Goal: Task Accomplishment & Management: Manage account settings

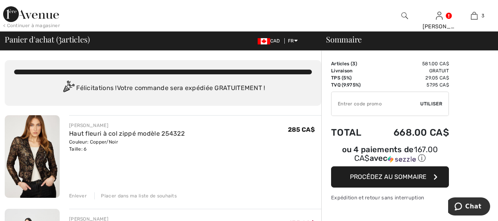
click at [27, 165] on img at bounding box center [32, 156] width 55 height 82
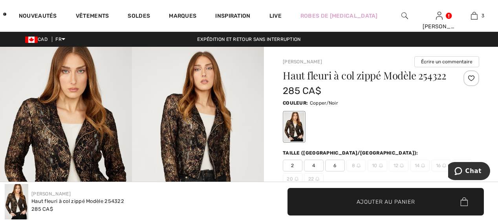
checkbox input "true"
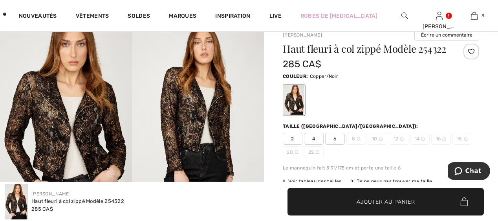
scroll to position [39, 0]
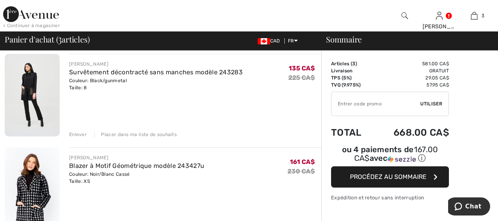
scroll to position [157, 0]
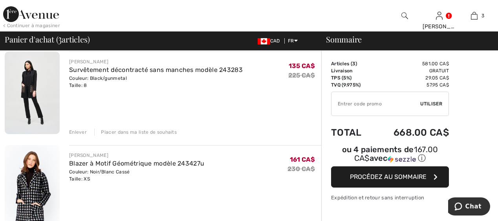
click at [29, 84] on img at bounding box center [32, 92] width 55 height 82
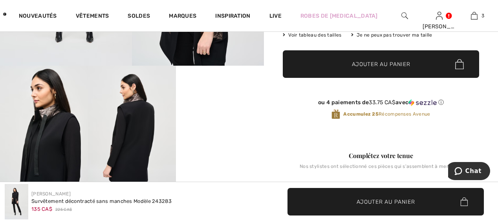
scroll to position [79, 0]
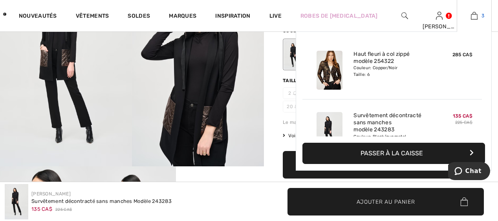
click at [474, 18] on img at bounding box center [474, 15] width 7 height 9
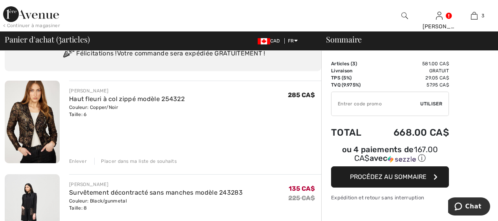
scroll to position [79, 0]
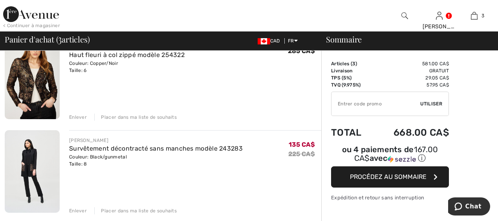
click at [133, 115] on div "Placer dans ma liste de souhaits" at bounding box center [135, 116] width 82 height 7
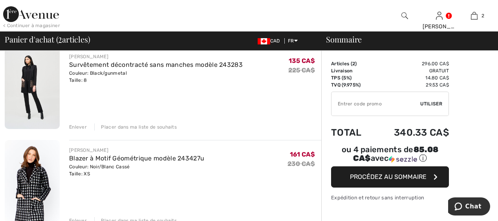
scroll to position [108, 0]
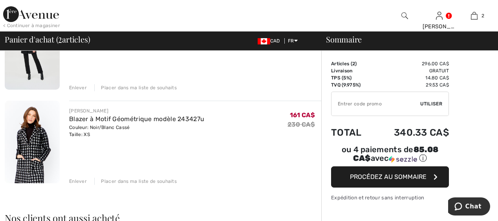
click at [37, 148] on img at bounding box center [32, 142] width 55 height 82
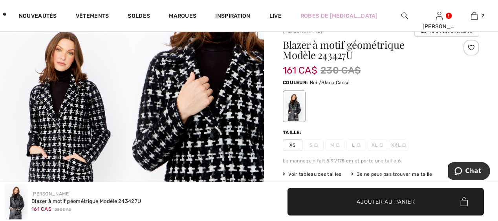
scroll to position [79, 0]
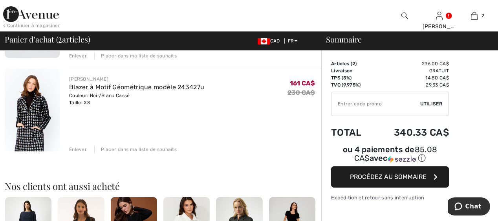
scroll to position [147, 0]
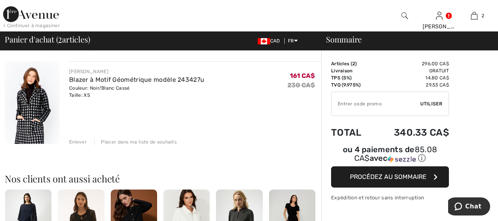
click at [137, 139] on div "Placer dans ma liste de souhaits" at bounding box center [135, 141] width 82 height 7
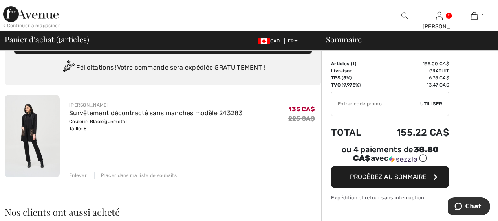
scroll to position [0, 0]
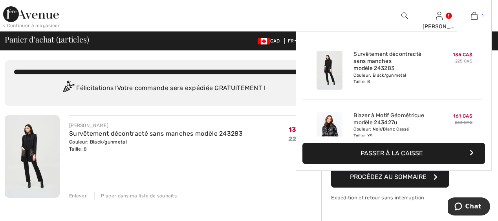
click at [475, 15] on img at bounding box center [474, 15] width 7 height 9
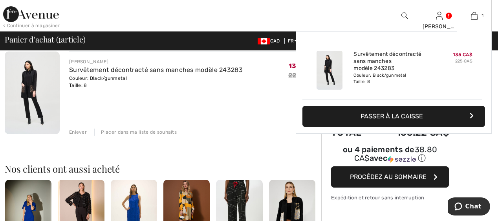
scroll to position [157, 0]
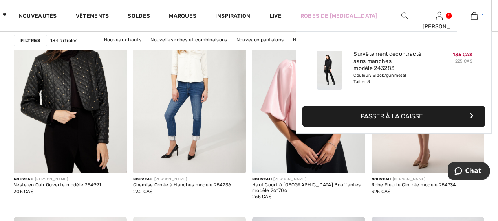
click at [476, 18] on img at bounding box center [474, 15] width 7 height 9
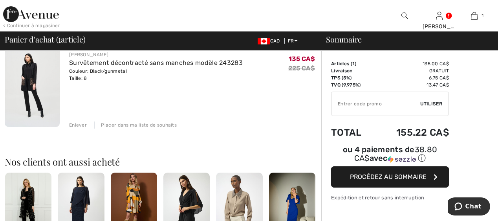
scroll to position [79, 0]
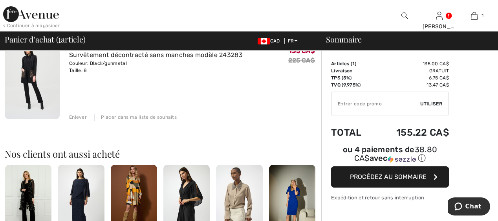
click at [145, 115] on div "Placer dans ma liste de souhaits" at bounding box center [135, 116] width 82 height 7
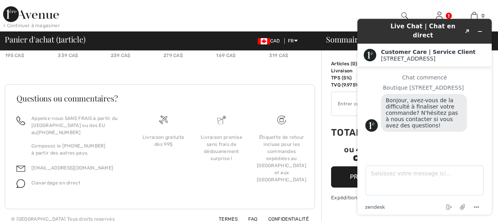
scroll to position [125, 0]
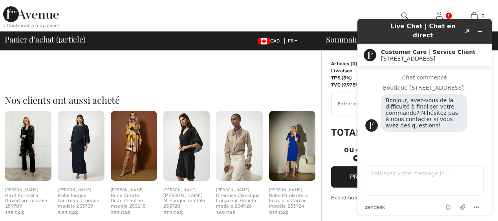
click at [250, 74] on div "Votre sac est vide CONTINUER À MAGASINER" at bounding box center [163, 25] width 316 height 102
drag, startPoint x: 380, startPoint y: 168, endPoint x: 391, endPoint y: 168, distance: 11.8
click at [381, 168] on textarea "Saisissez votre message ici..." at bounding box center [425, 180] width 118 height 30
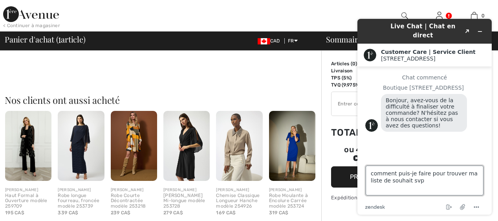
type textarea "comment puis-je faire pour trouver ma liste de souhait svp?"
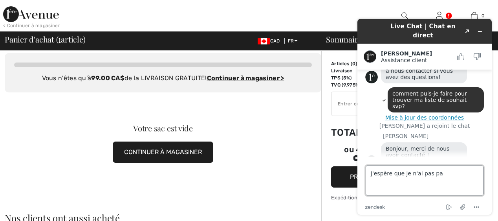
scroll to position [53, 0]
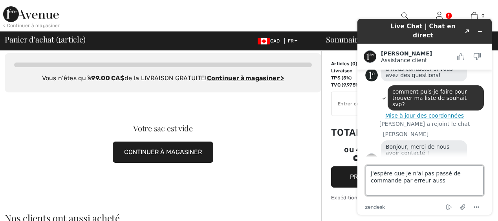
type textarea "j'espère que je n'ai pas passé de commande par erreur aussi"
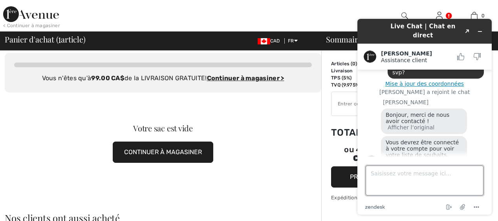
scroll to position [108, 0]
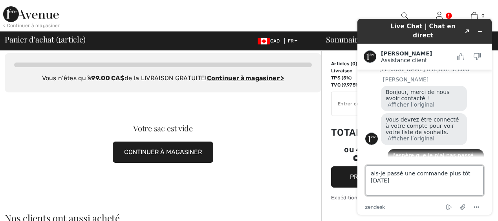
type textarea "ais-je passé une commande plus tôt aujourd'hui?"
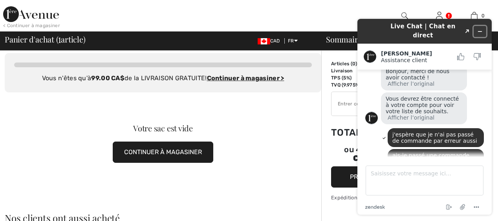
click at [479, 29] on icon "Réduire le widget" at bounding box center [479, 31] width 5 height 5
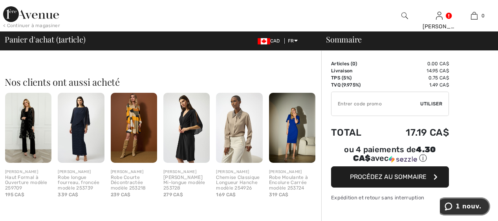
scroll to position [39, 0]
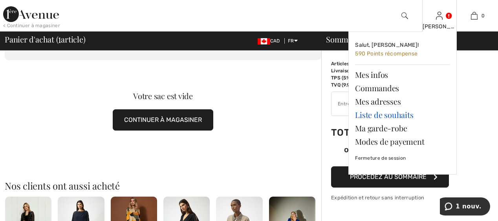
click at [406, 113] on link "Liste de souhaits" at bounding box center [402, 114] width 95 height 13
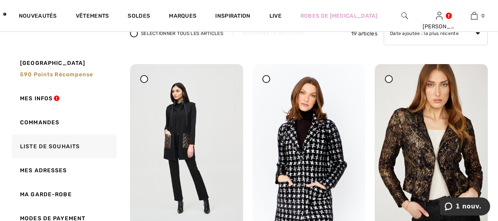
scroll to position [157, 0]
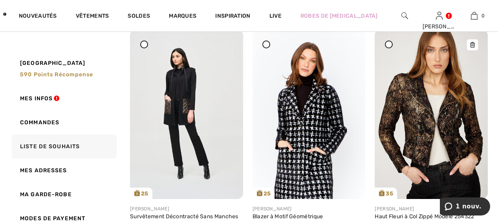
click at [447, 130] on img at bounding box center [431, 113] width 113 height 169
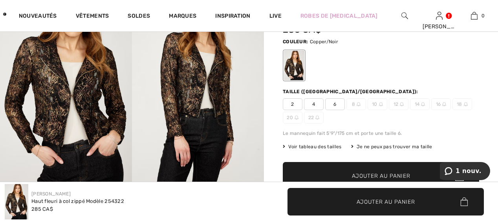
scroll to position [79, 0]
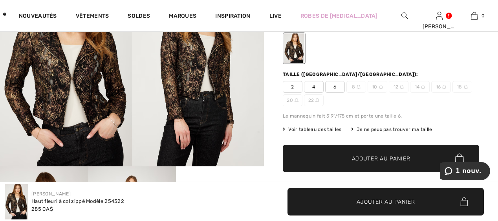
click at [335, 93] on span "6" at bounding box center [335, 87] width 20 height 12
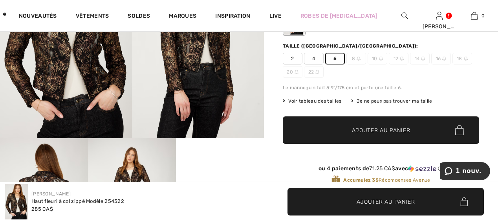
scroll to position [157, 0]
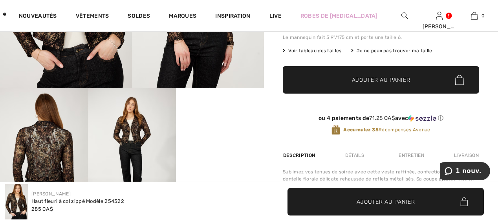
click at [362, 84] on span "Ajouter au panier" at bounding box center [381, 80] width 58 height 8
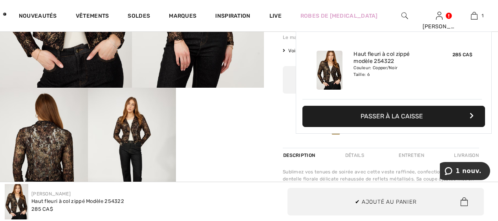
scroll to position [0, 0]
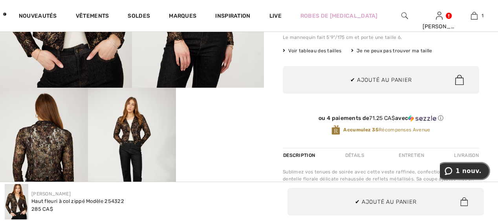
click at [461, 165] on button "1 nouv." at bounding box center [463, 171] width 54 height 18
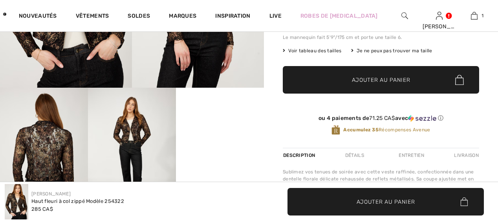
scroll to position [156, 0]
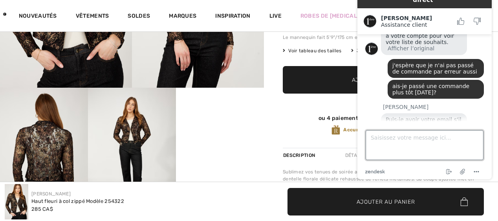
drag, startPoint x: 389, startPoint y: 140, endPoint x: 395, endPoint y: 140, distance: 5.9
click at [391, 140] on textarea "Saisissez votre message ici..." at bounding box center [425, 145] width 118 height 30
type textarea "taquine363@gmail.com"
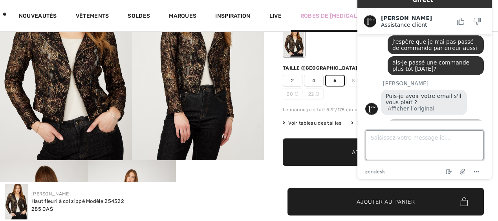
scroll to position [0, 0]
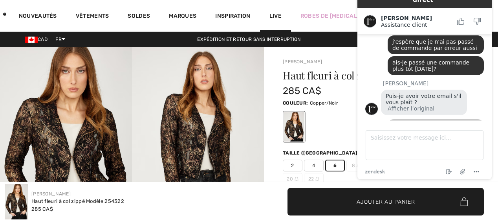
click at [291, 7] on div "Live" at bounding box center [275, 16] width 31 height 32
drag, startPoint x: 439, startPoint y: 10, endPoint x: 439, endPoint y: 46, distance: 36.1
click at [439, 46] on div "Live Chat | Chat en direct Created with Sketch. Amanda Assistance client Assist…" at bounding box center [424, 82] width 134 height 196
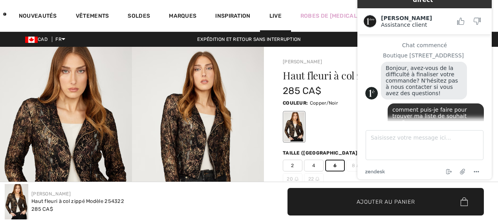
click at [291, 6] on div "Live" at bounding box center [275, 16] width 31 height 32
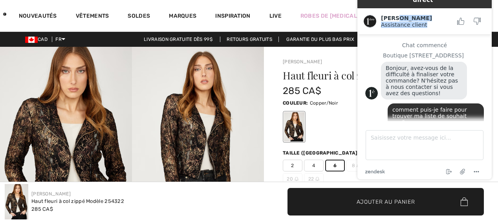
drag, startPoint x: 488, startPoint y: 4, endPoint x: 415, endPoint y: 11, distance: 73.4
click at [400, 8] on div "Amanda Assistance client Assistance client" at bounding box center [424, 21] width 134 height 26
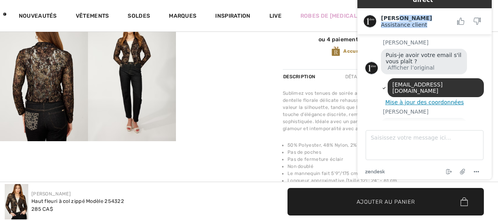
scroll to position [221, 0]
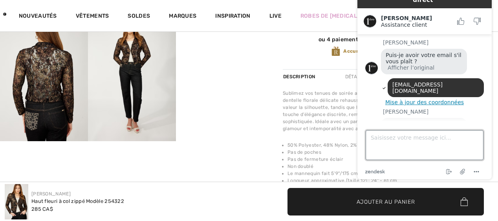
click at [395, 142] on textarea "Saisissez votre message ici..." at bounding box center [425, 145] width 118 height 30
type textarea "d'acccord, merci beaucoup Amanda. Bonne fin de journée!"
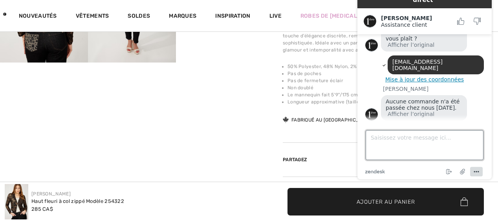
scroll to position [245, 0]
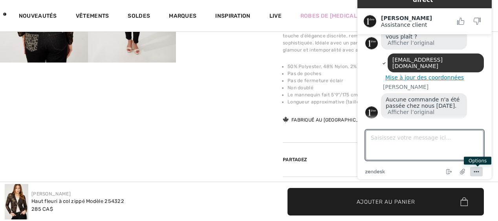
click at [476, 170] on icon "Menu" at bounding box center [476, 171] width 9 height 9
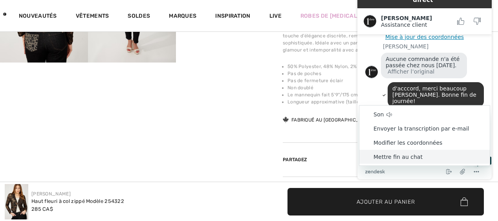
scroll to position [285, 0]
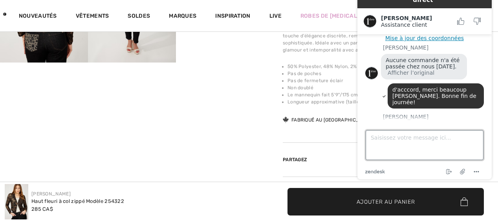
click at [382, 143] on textarea "Saisissez votre message ici..." at bounding box center [425, 145] width 118 height 30
type textarea "Merci"
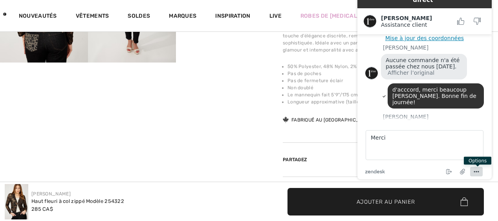
click at [477, 170] on icon "Menu" at bounding box center [476, 171] width 9 height 9
drag, startPoint x: 225, startPoint y: 129, endPoint x: 258, endPoint y: 133, distance: 33.3
click at [398, 142] on textarea "Merci" at bounding box center [425, 145] width 118 height 30
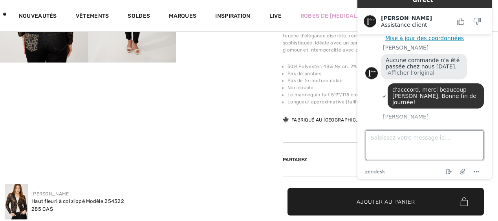
scroll to position [301, 0]
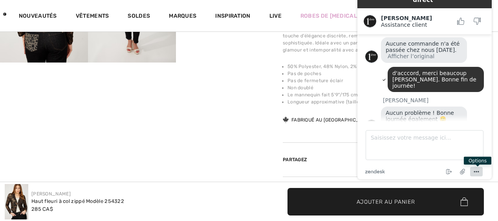
click at [476, 170] on icon "Menu" at bounding box center [476, 171] width 9 height 9
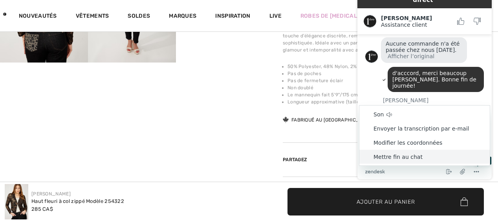
click at [411, 155] on li "Mettre fin au chat" at bounding box center [424, 157] width 130 height 14
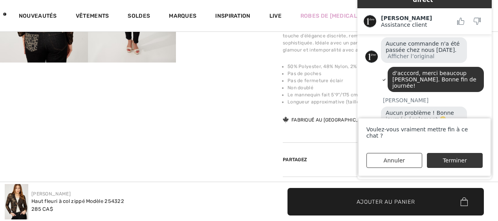
click at [448, 161] on button "Terminer" at bounding box center [455, 160] width 56 height 15
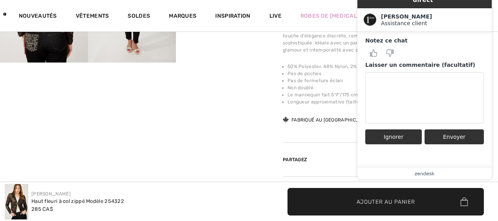
click at [392, 129] on button "Ignorer" at bounding box center [393, 136] width 57 height 15
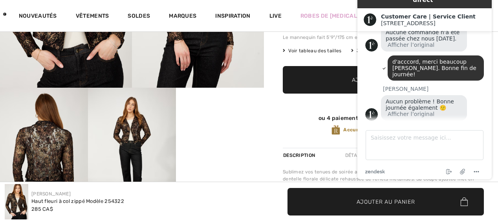
scroll to position [0, 0]
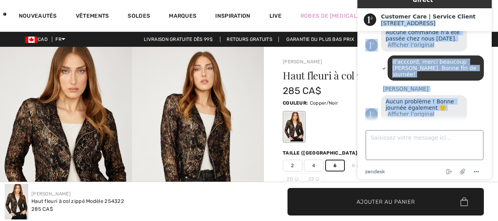
drag, startPoint x: 480, startPoint y: 4, endPoint x: 449, endPoint y: 151, distance: 150.8
click at [449, 150] on div "Live Chat | Chat en direct Created with Sketch. Customer Care | Service Client …" at bounding box center [424, 82] width 134 height 196
click at [477, 170] on icon "Menu" at bounding box center [476, 171] width 9 height 9
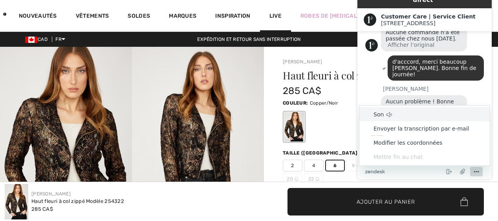
drag, startPoint x: 294, startPoint y: 6, endPoint x: 300, endPoint y: 5, distance: 6.0
click at [291, 6] on div "Live" at bounding box center [275, 16] width 31 height 32
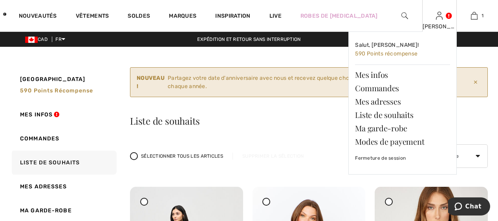
click at [443, 24] on div "[PERSON_NAME]" at bounding box center [439, 26] width 34 height 8
click at [393, 87] on link "Commandes" at bounding box center [402, 87] width 95 height 13
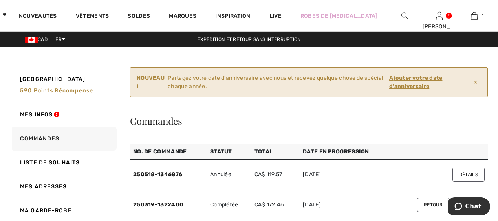
click at [414, 80] on ins "Ajouter votre date d'anniversaire" at bounding box center [415, 82] width 53 height 15
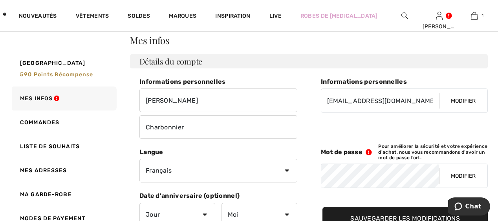
scroll to position [118, 0]
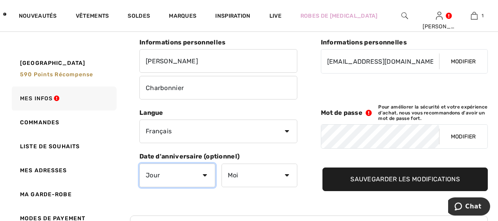
click at [205, 172] on select "Jour 1 2 3 4 5 6 7 8 9 10 11 12 13 14 15 16 17 18 19 20 21 22 23 24 25 26 27 28…" at bounding box center [177, 175] width 76 height 24
select select "11"
click at [139, 163] on select "Jour 1 2 3 4 5 6 7 8 9 10 11 12 13 14 15 16 17 18 19 20 21 22 23 24 25 26 27 28…" at bounding box center [177, 175] width 76 height 24
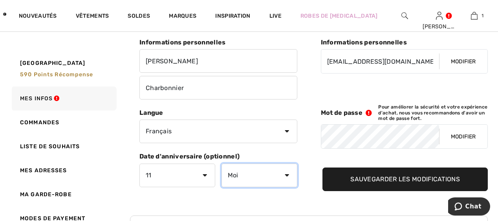
click at [286, 174] on select "Moi Janvier Février Mars Avril Mai Juin Juillet Aout Septembre Octobre Novembre…" at bounding box center [259, 175] width 76 height 24
select select "1"
click at [221, 163] on select "Moi Janvier Février Mars Avril Mai Juin Juillet Aout Septembre Octobre Novembre…" at bounding box center [259, 175] width 76 height 24
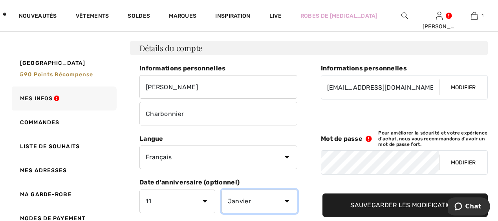
scroll to position [131, 0]
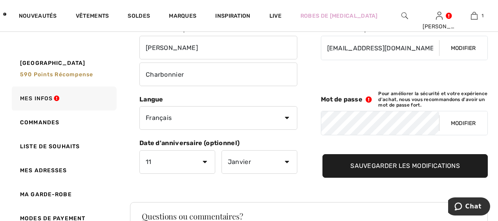
click at [363, 164] on input "Sauvegarder les modifications" at bounding box center [404, 166] width 165 height 24
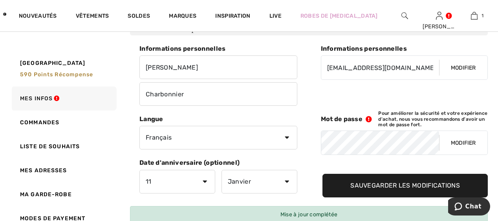
scroll to position [6, 0]
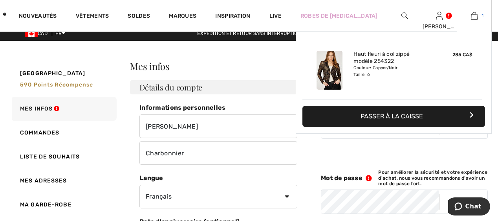
click at [475, 16] on img at bounding box center [474, 15] width 7 height 9
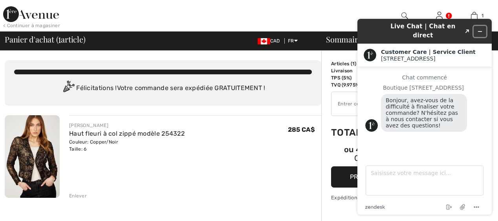
click at [481, 29] on icon "Réduire le widget" at bounding box center [479, 31] width 5 height 5
